Goal: Find specific page/section: Locate a particular part of the current website

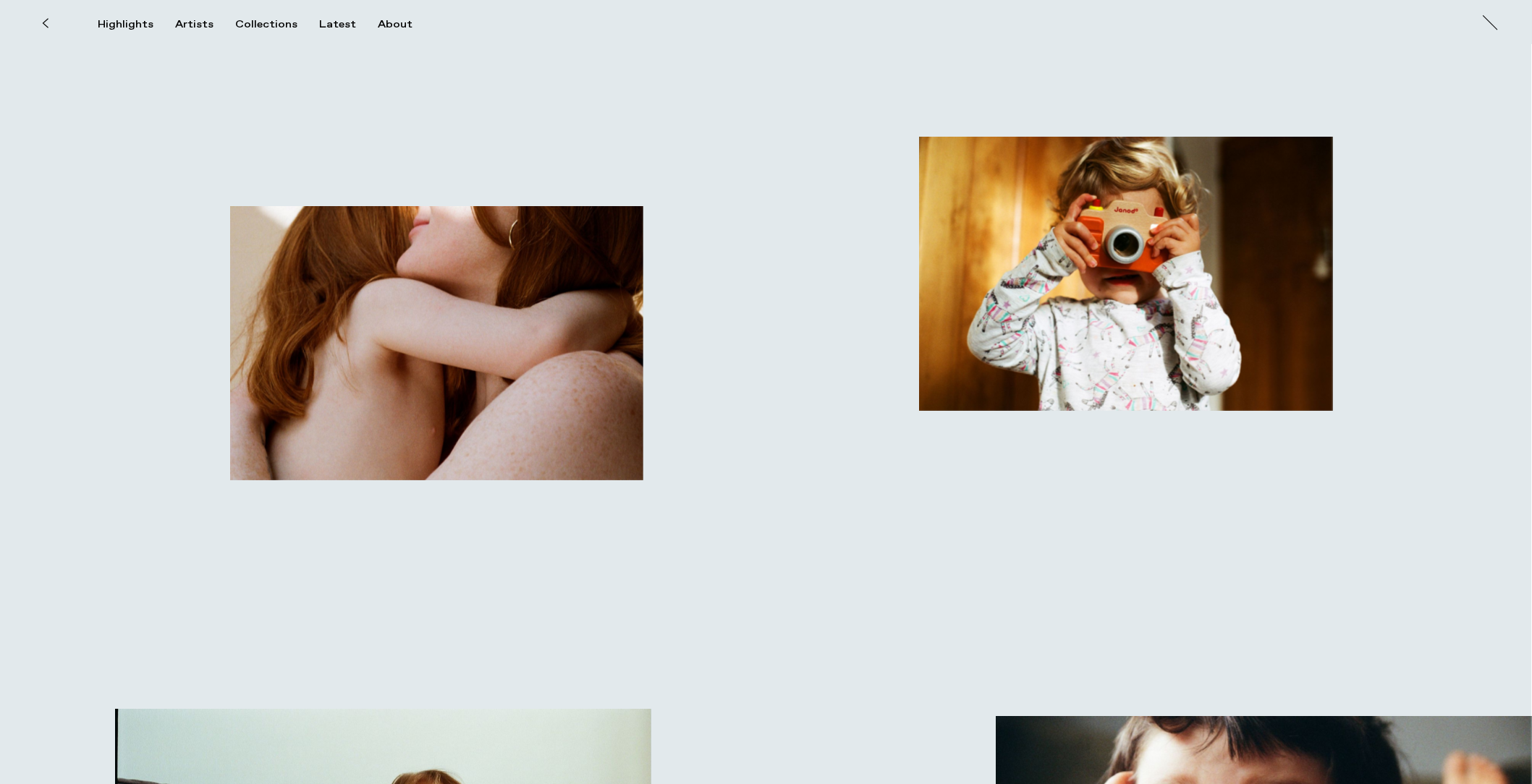
scroll to position [6863, 0]
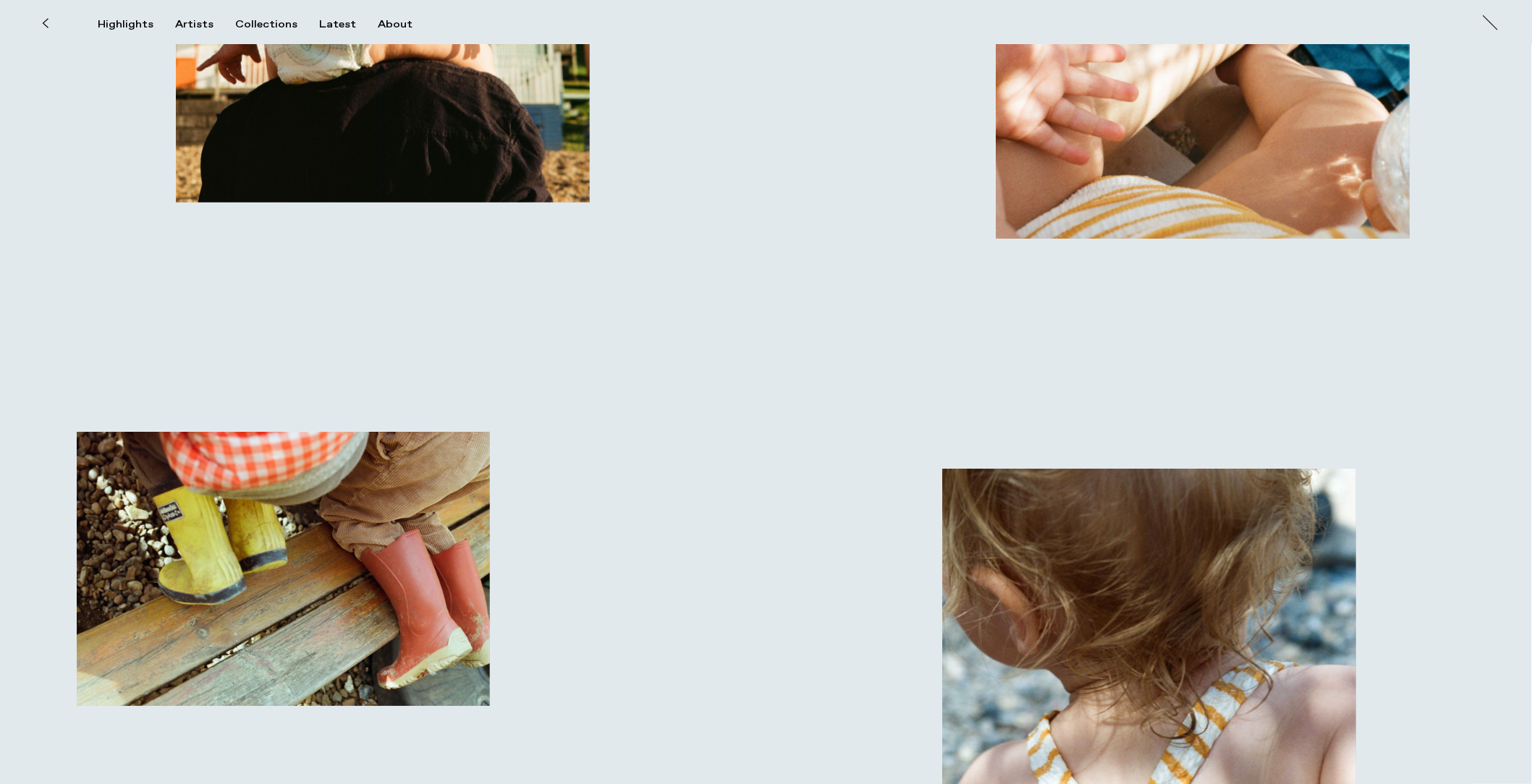
scroll to position [15969, 0]
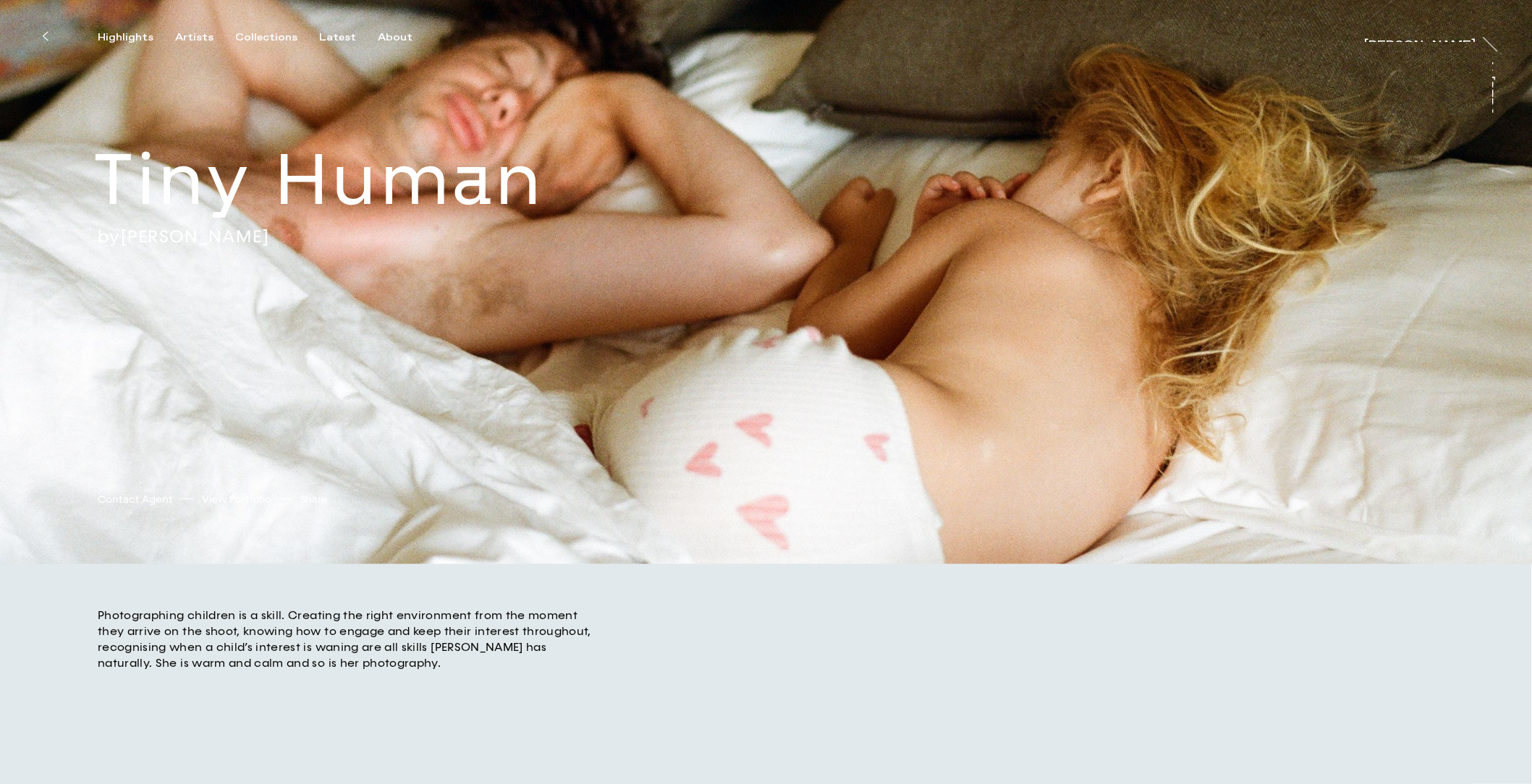
scroll to position [343, 0]
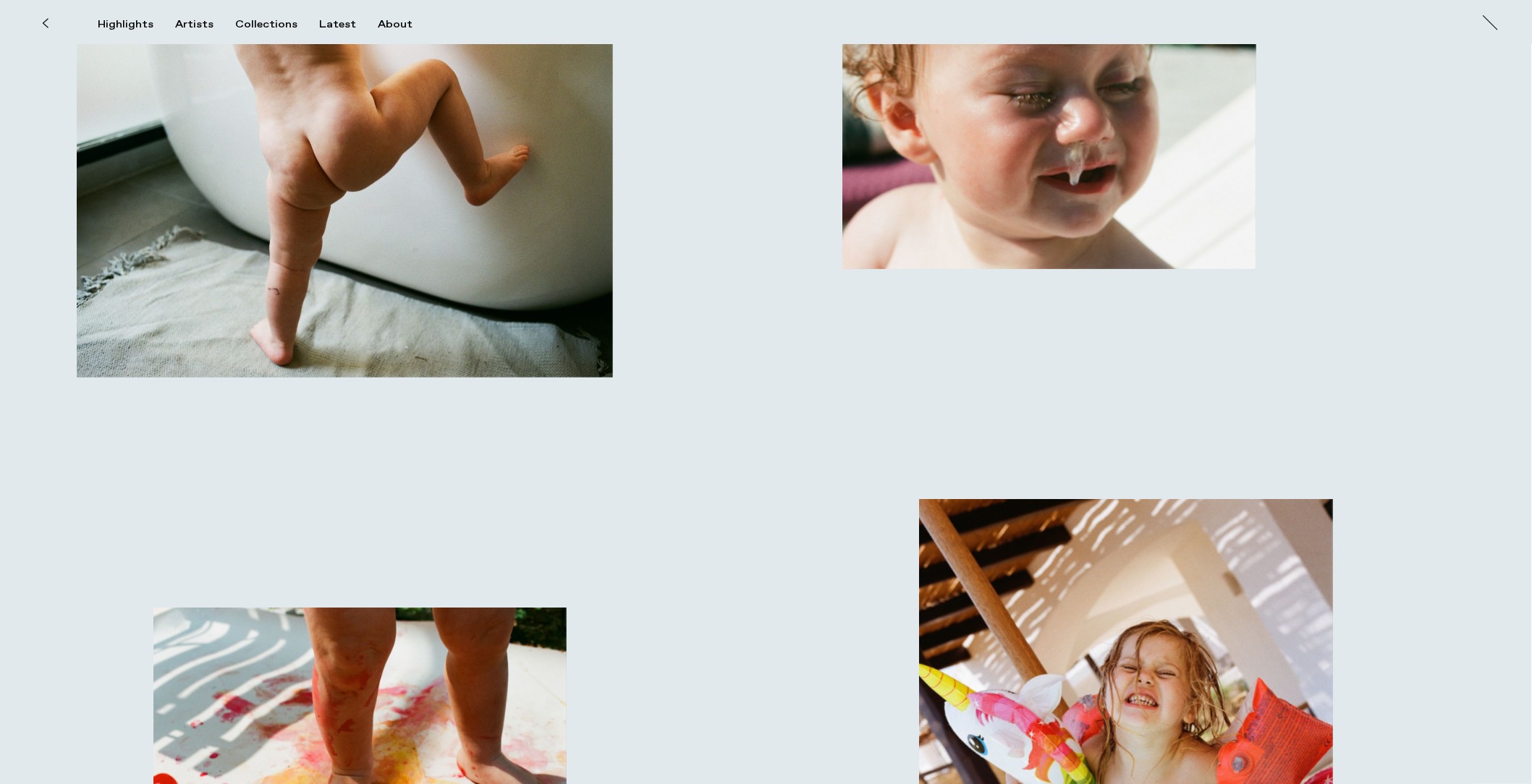
scroll to position [13485, 0]
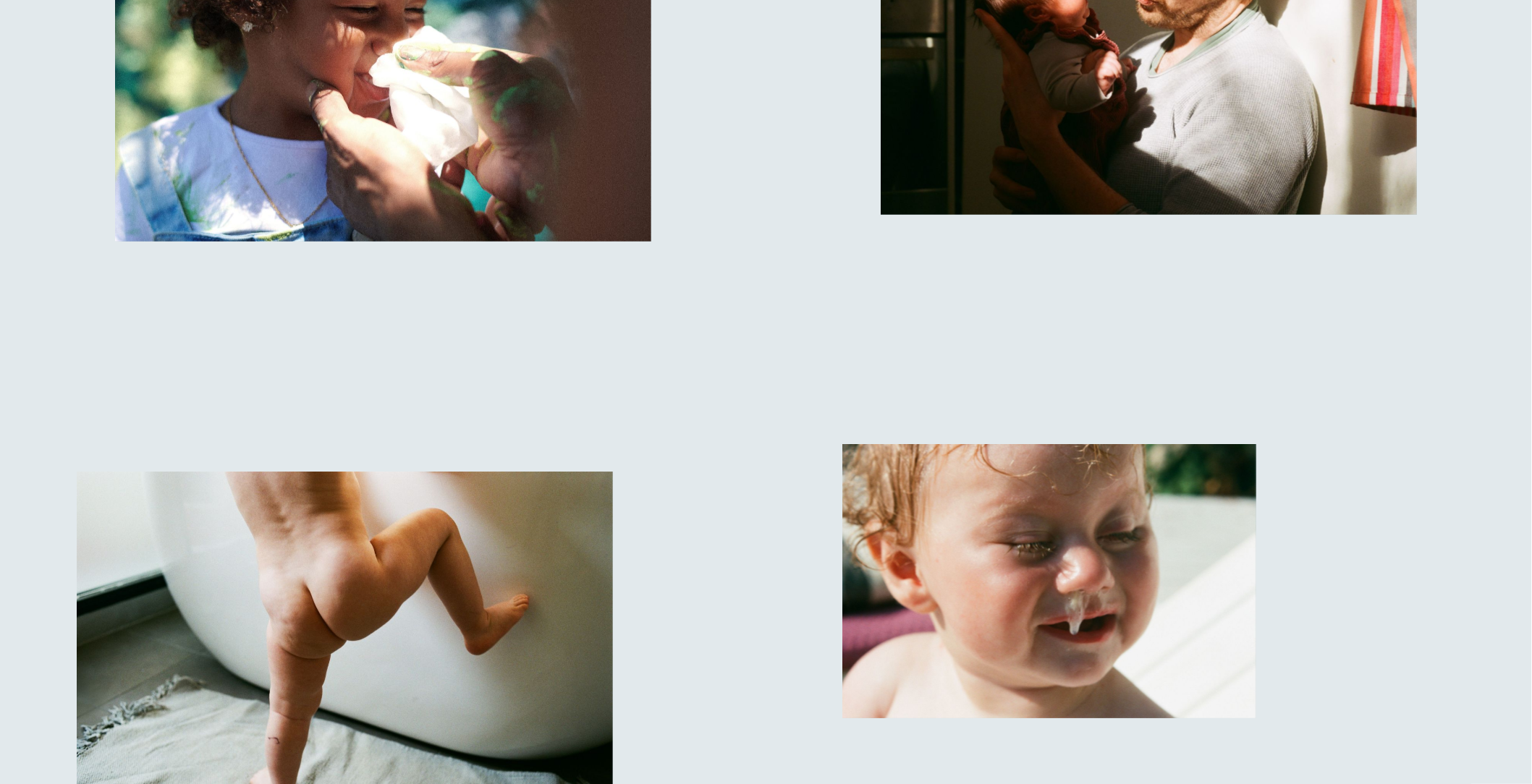
scroll to position [13381, 0]
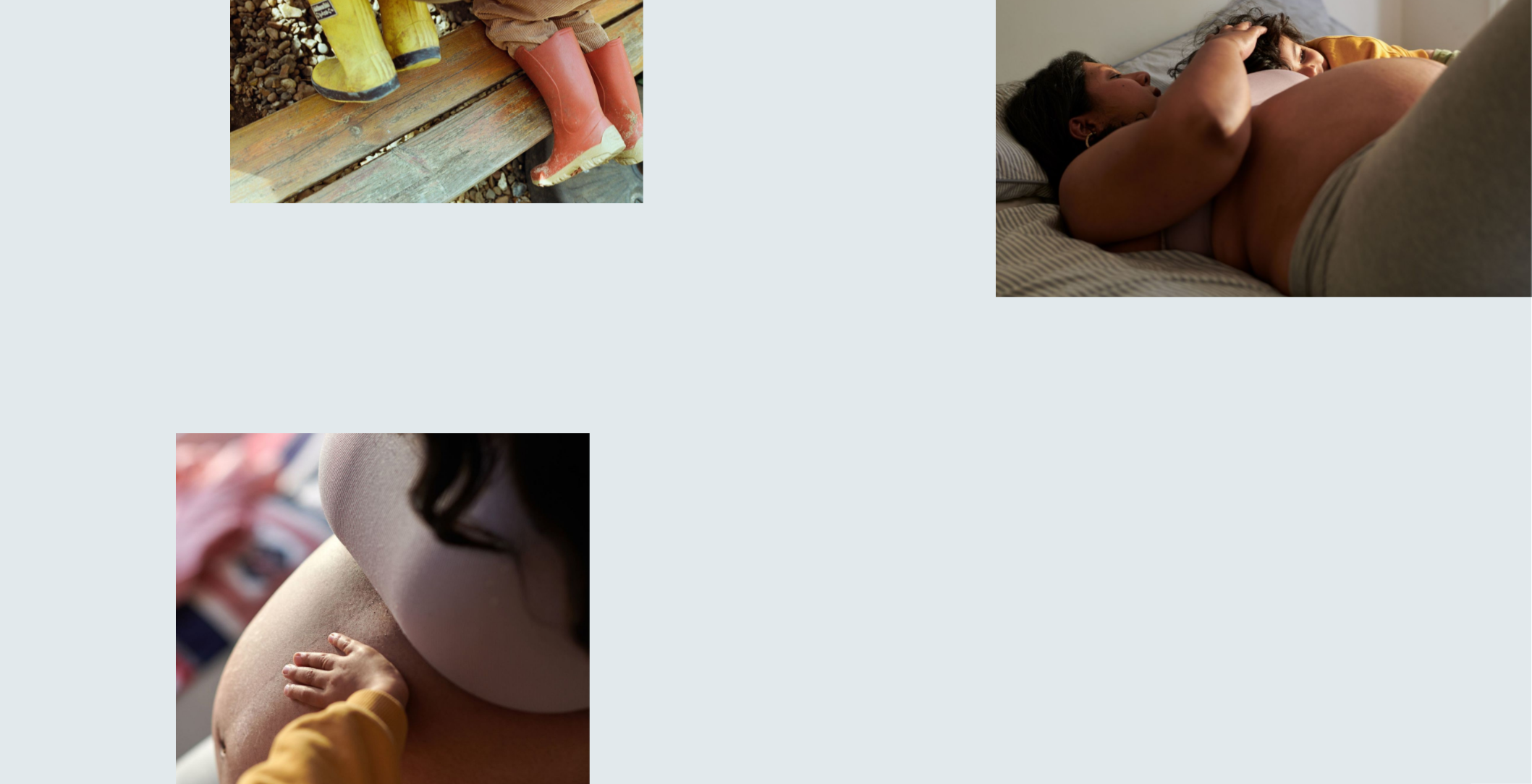
scroll to position [17966, 0]
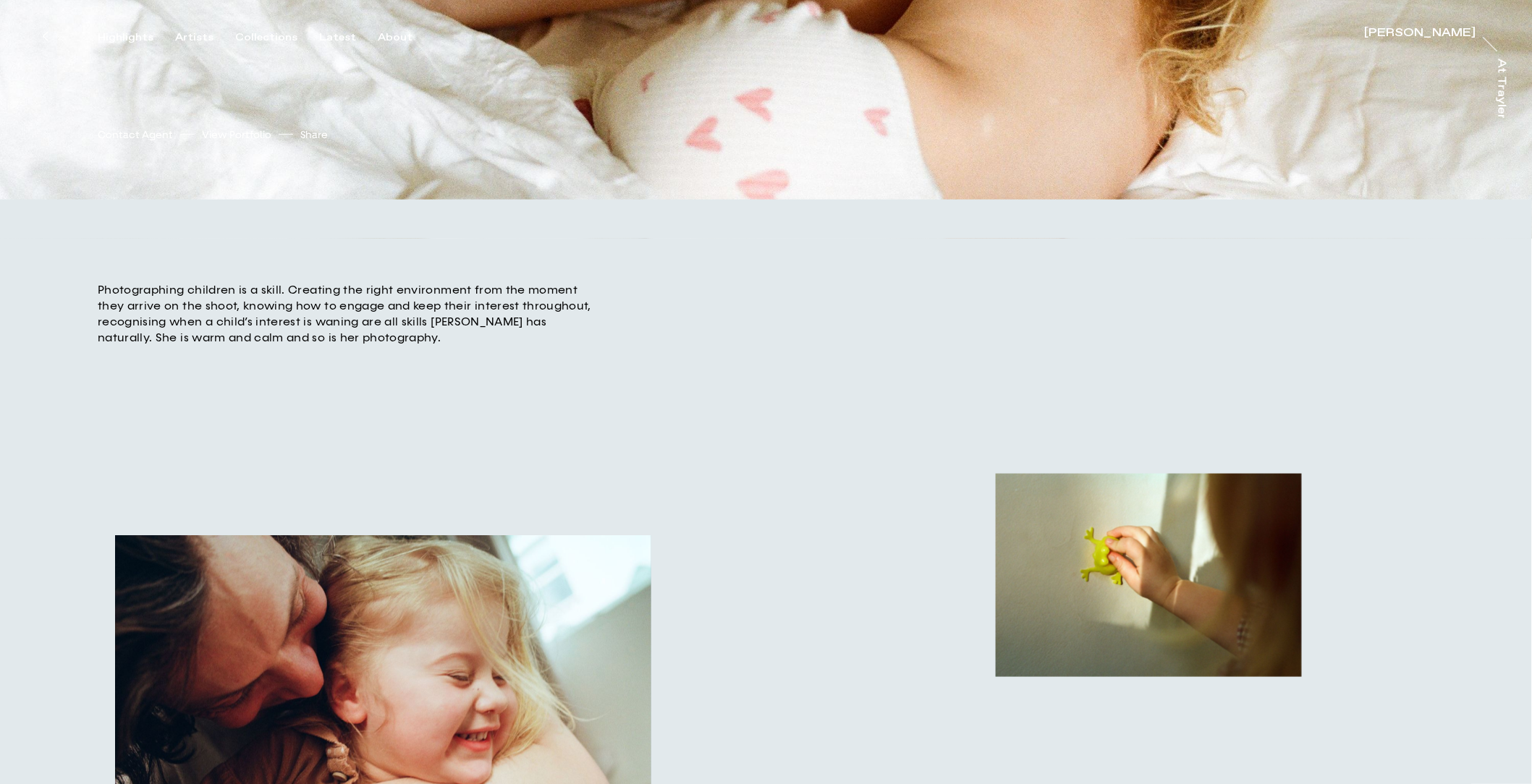
scroll to position [563, 0]
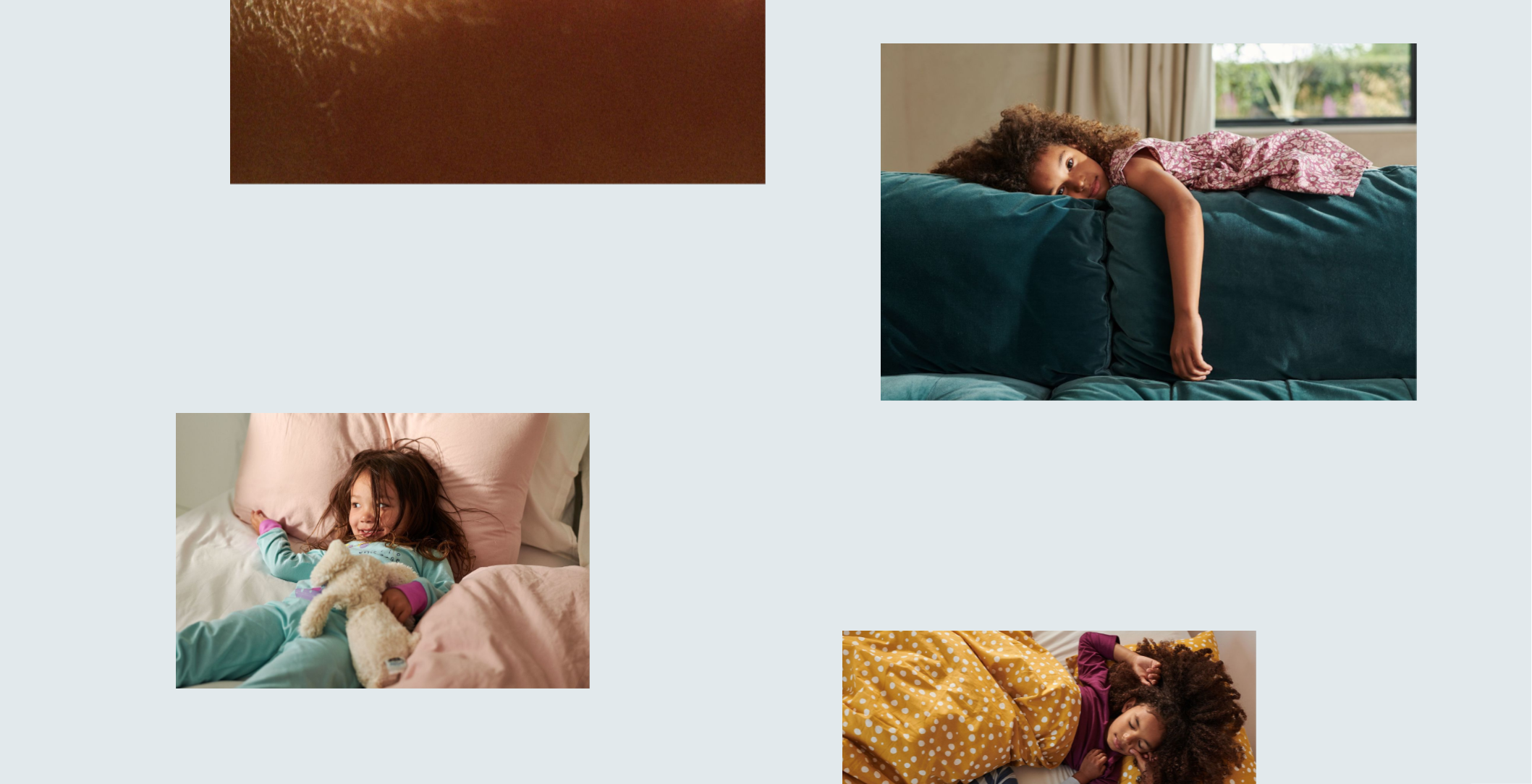
scroll to position [11250, 0]
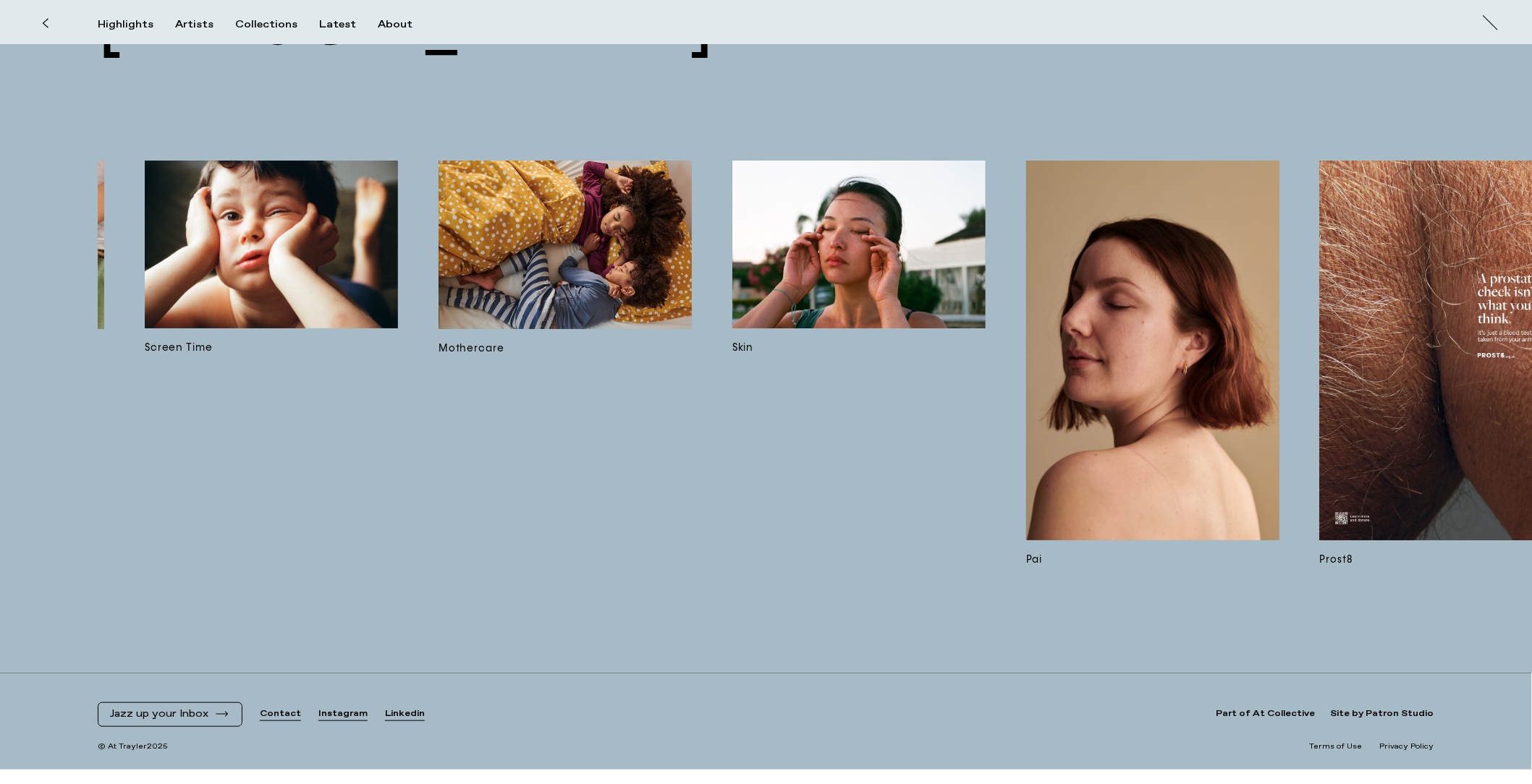
scroll to position [0, 4946]
click at [877, 227] on img at bounding box center [858, 244] width 253 height 168
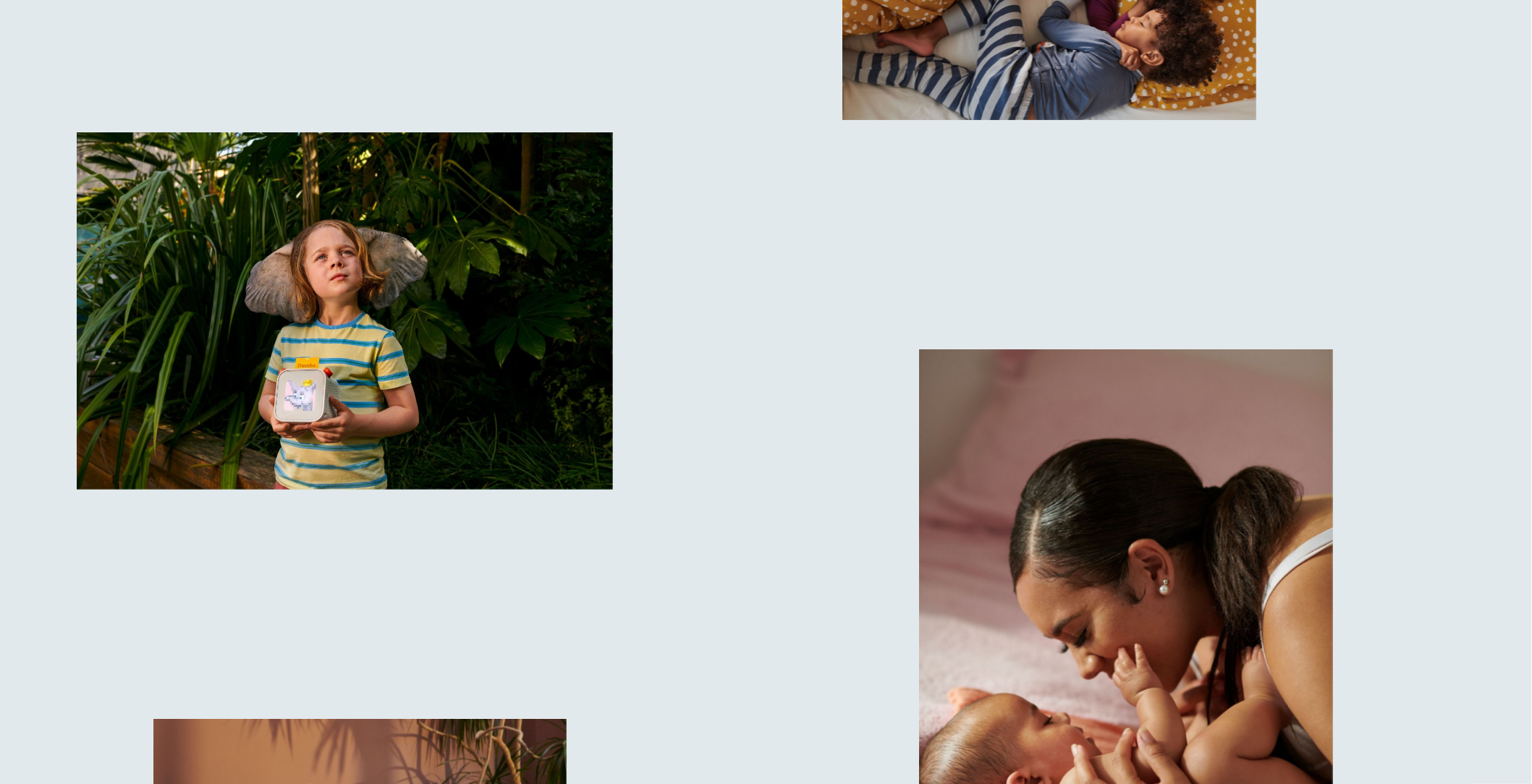
scroll to position [12539, 0]
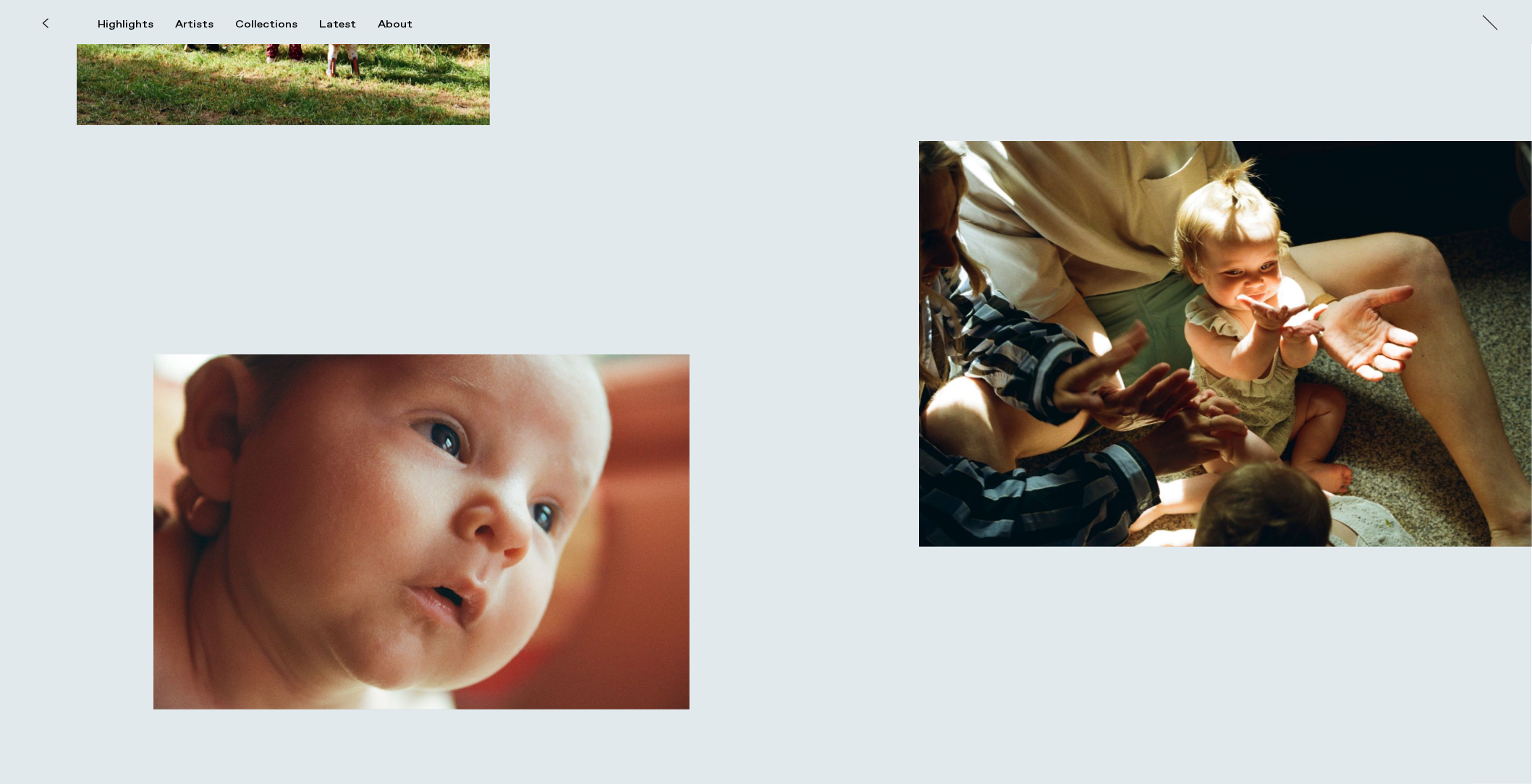
scroll to position [1534, 0]
